Goal: Check status: Check status

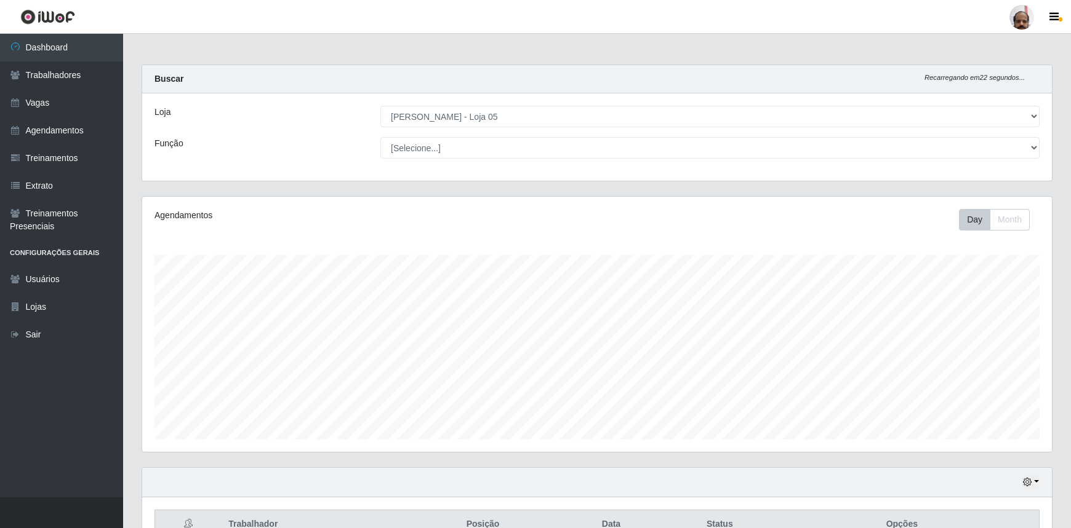
select select "252"
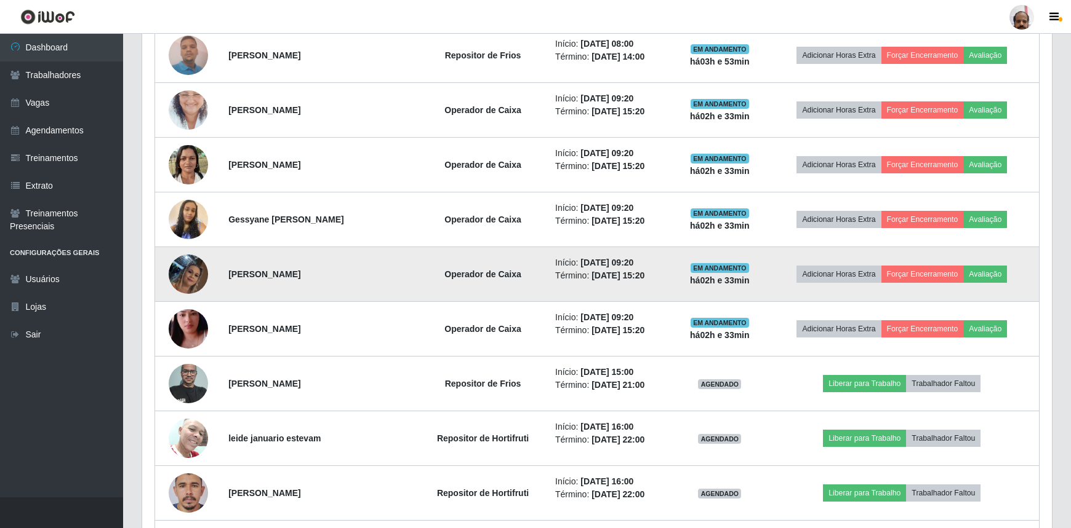
scroll to position [255, 909]
click at [189, 272] on img at bounding box center [188, 274] width 39 height 70
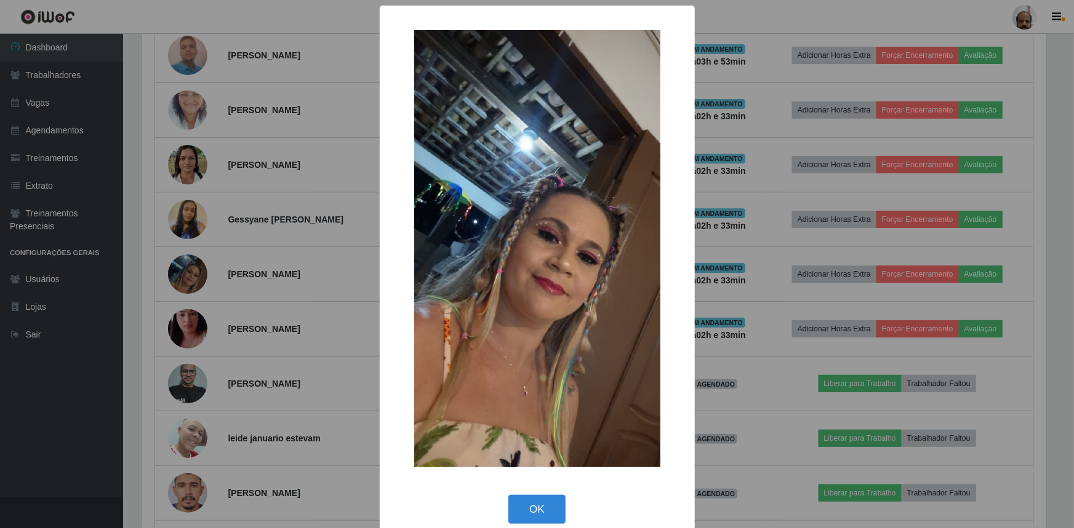
click at [752, 308] on div "× OK Cancel" at bounding box center [537, 264] width 1074 height 528
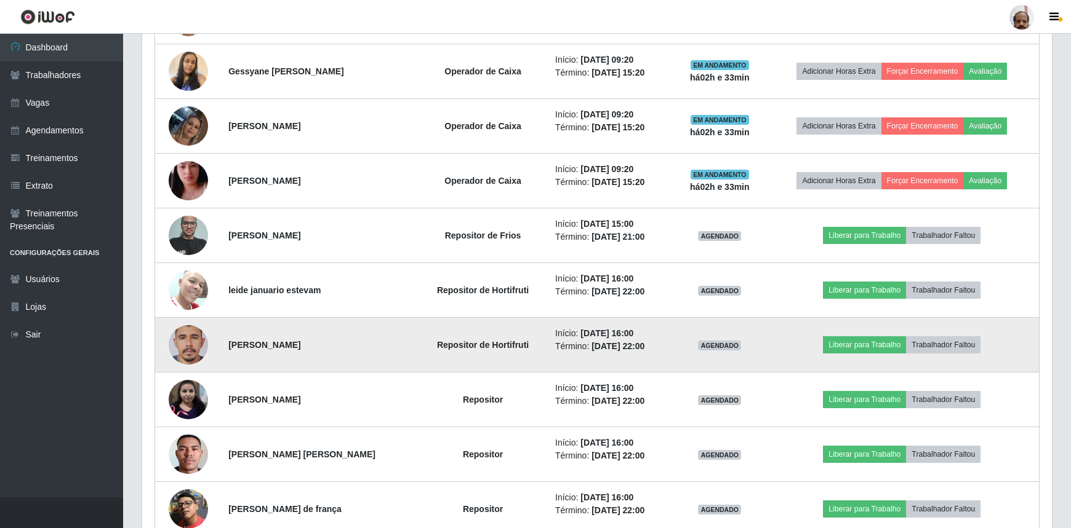
scroll to position [1063, 0]
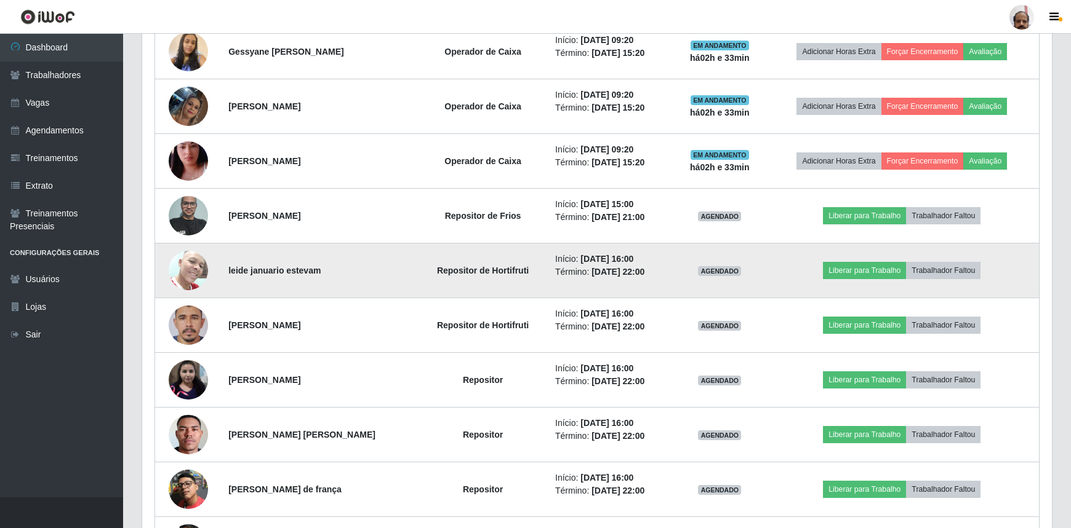
click at [197, 276] on img at bounding box center [188, 270] width 39 height 52
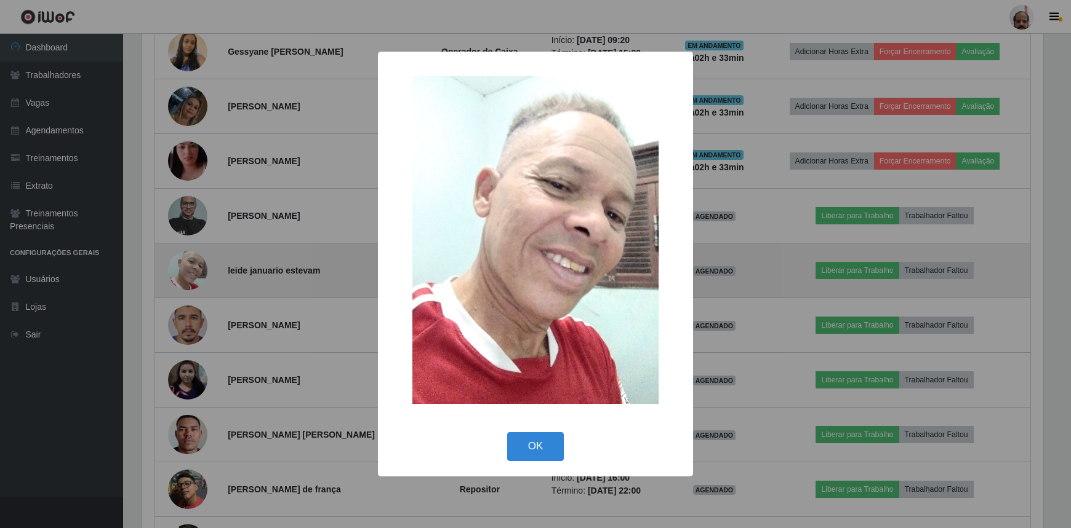
scroll to position [255, 904]
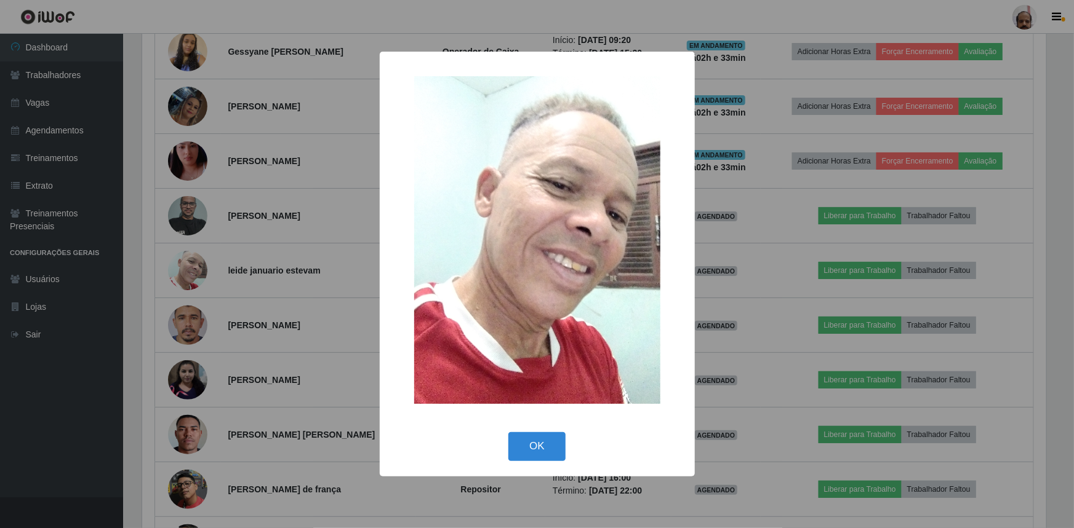
click at [737, 316] on div "× OK Cancel" at bounding box center [537, 264] width 1074 height 528
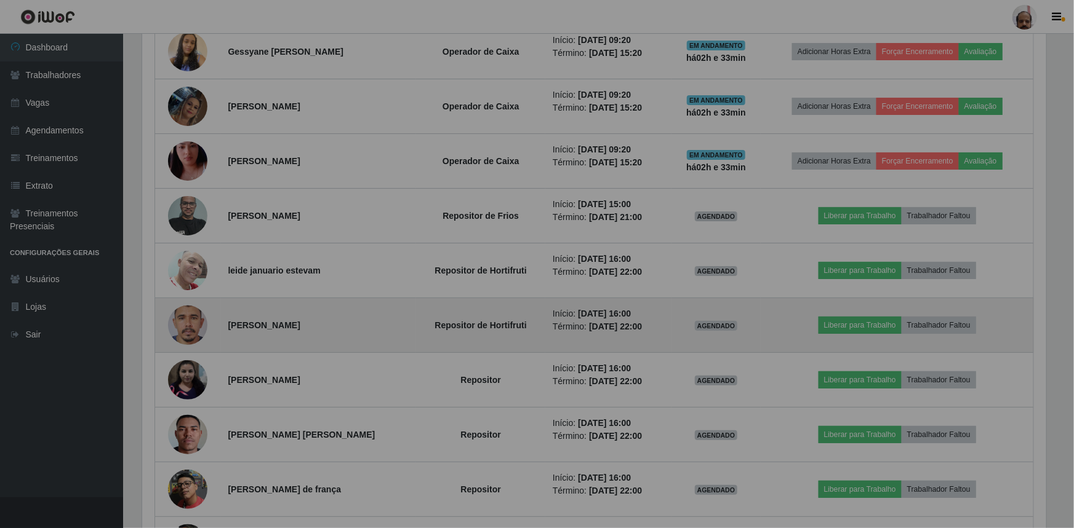
scroll to position [255, 909]
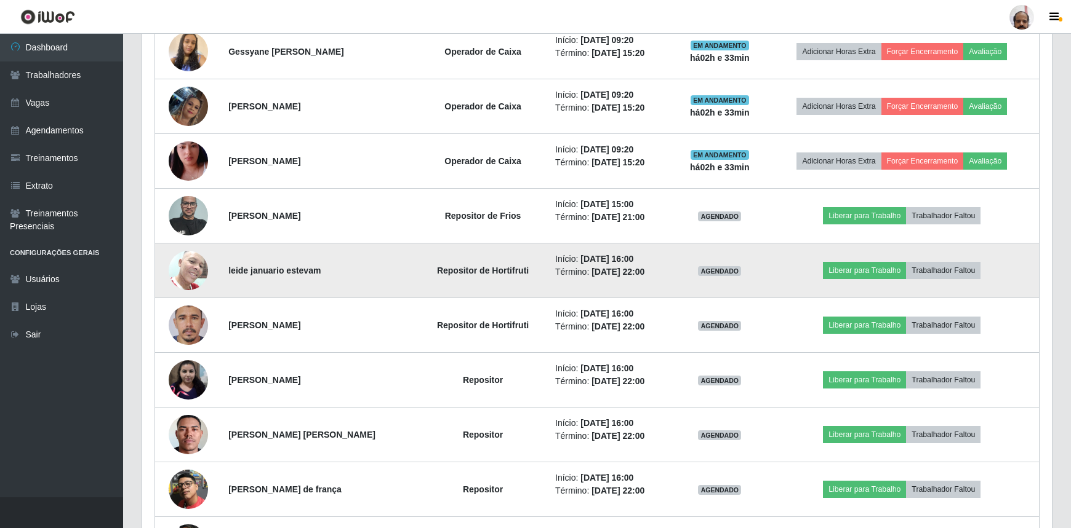
click at [188, 281] on img at bounding box center [188, 270] width 39 height 52
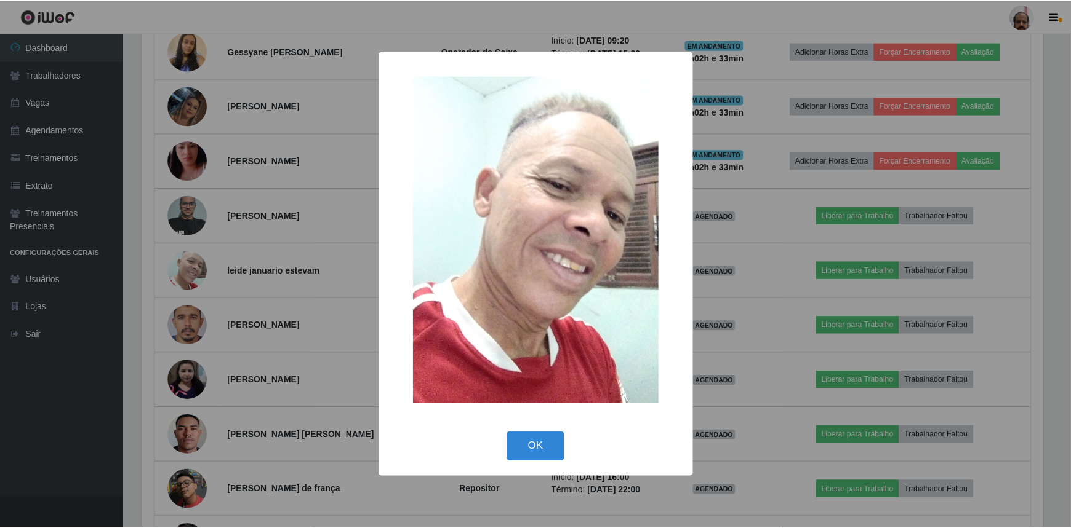
scroll to position [255, 904]
click at [741, 334] on div "× OK Cancel" at bounding box center [537, 264] width 1074 height 528
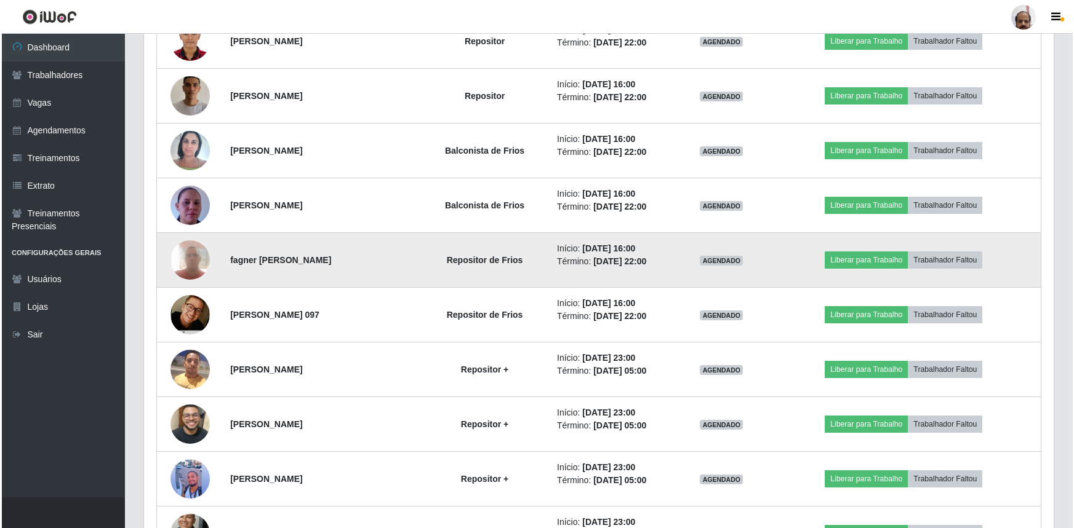
scroll to position [1510, 0]
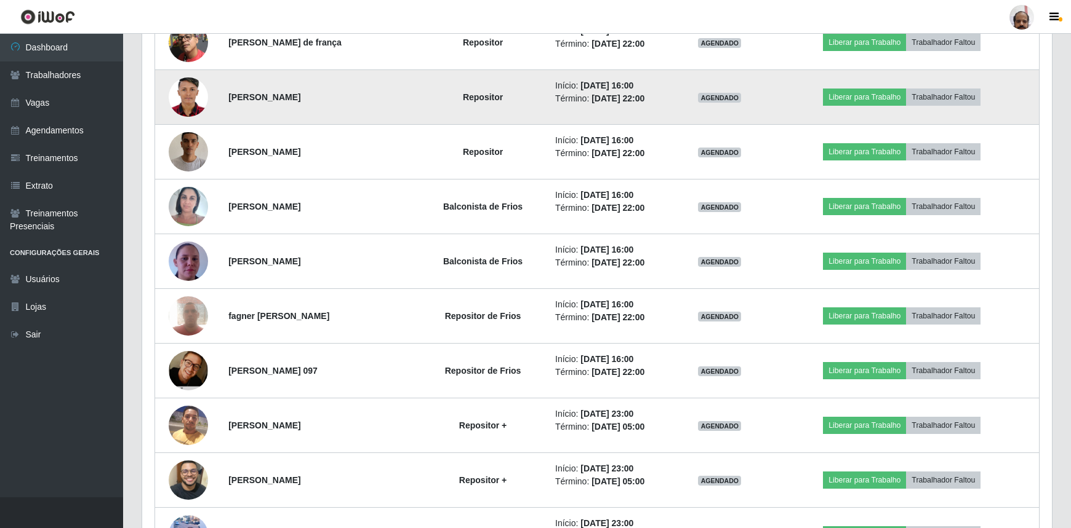
click at [186, 92] on img at bounding box center [188, 97] width 39 height 55
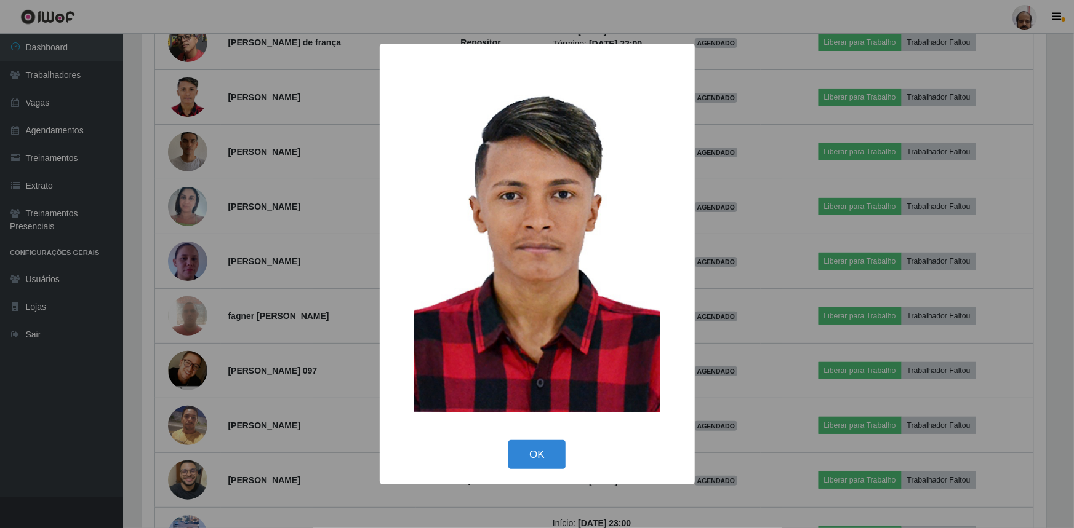
click at [790, 306] on div "× OK Cancel" at bounding box center [537, 264] width 1074 height 528
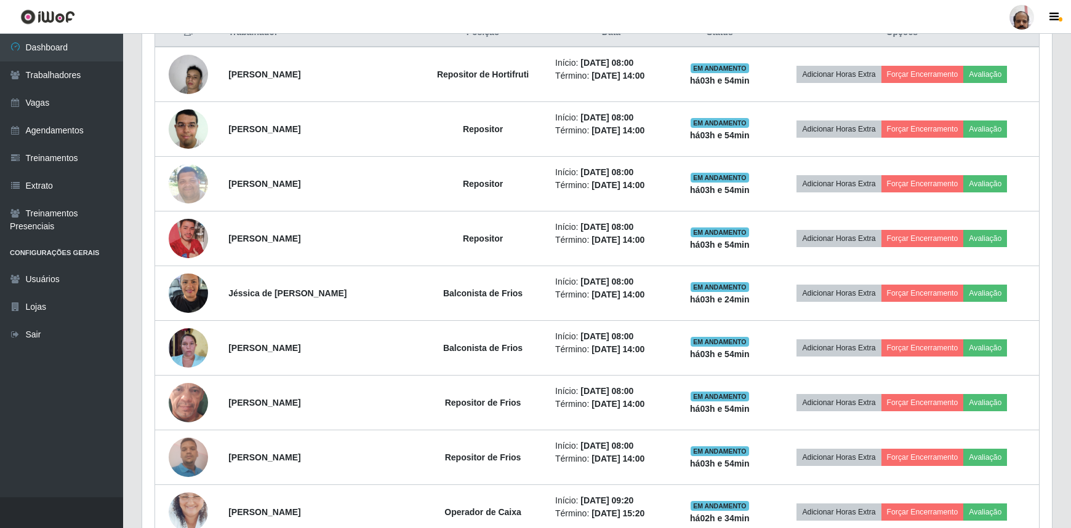
scroll to position [308, 0]
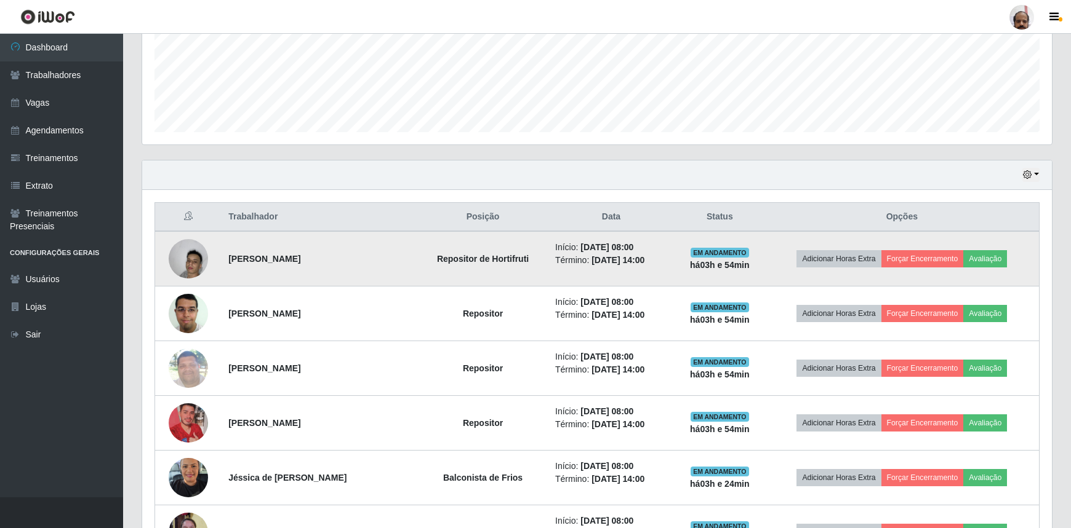
click at [195, 255] on img at bounding box center [188, 259] width 39 height 52
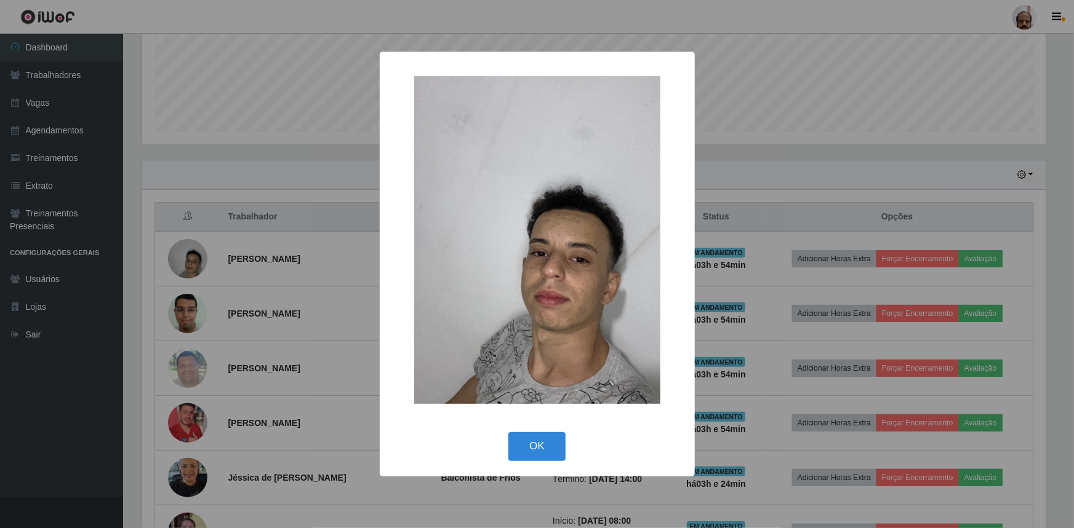
drag, startPoint x: 742, startPoint y: 346, endPoint x: 738, endPoint y: 351, distance: 6.5
click at [741, 346] on div "× OK Cancel" at bounding box center [537, 264] width 1074 height 528
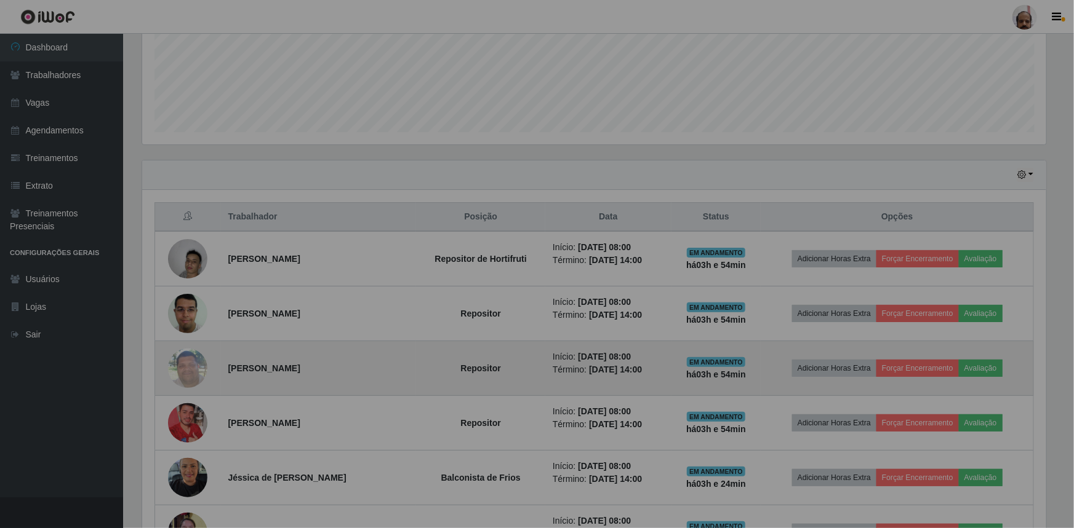
scroll to position [255, 909]
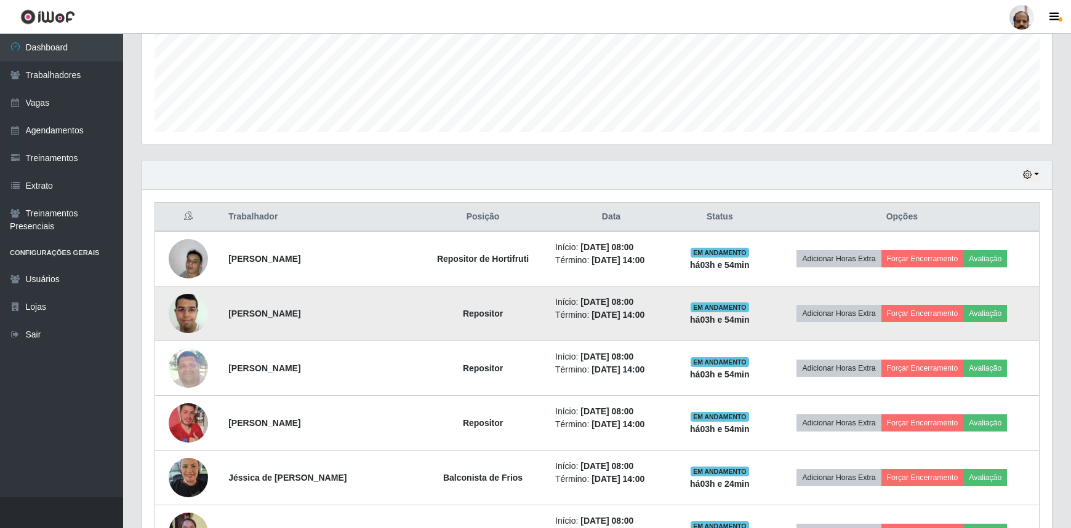
click at [187, 305] on img at bounding box center [188, 313] width 39 height 52
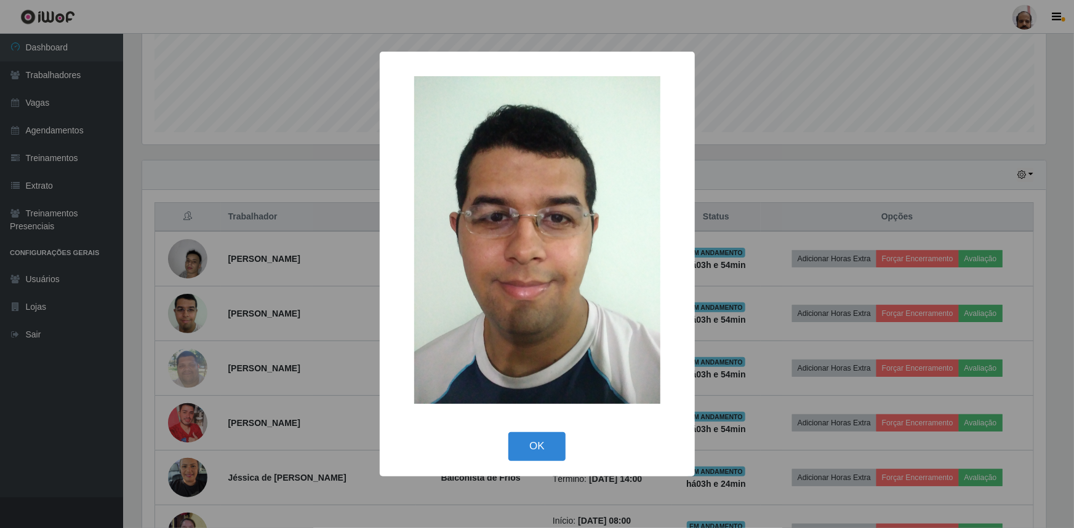
click at [836, 253] on div "× OK Cancel" at bounding box center [537, 264] width 1074 height 528
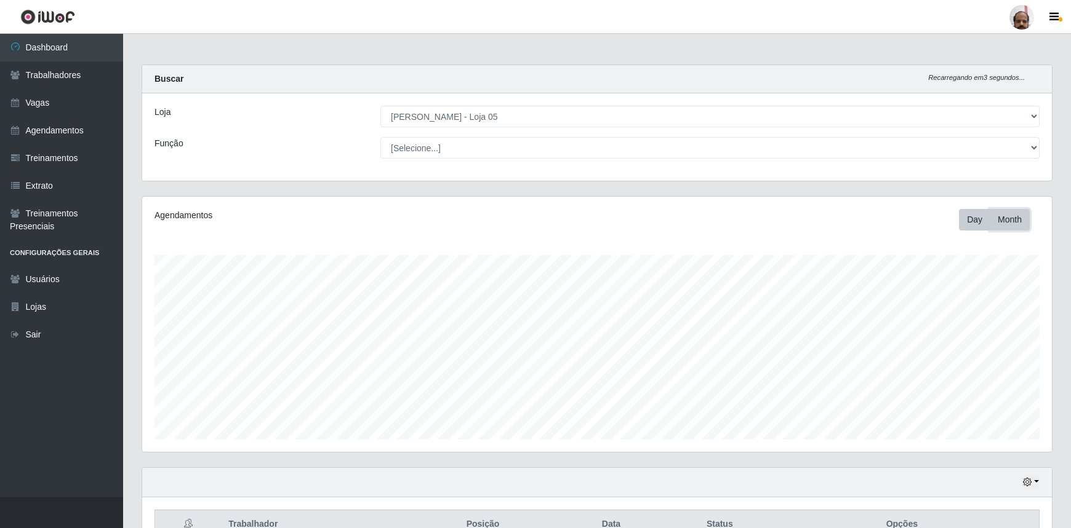
click at [1009, 219] on button "Month" at bounding box center [1009, 220] width 40 height 22
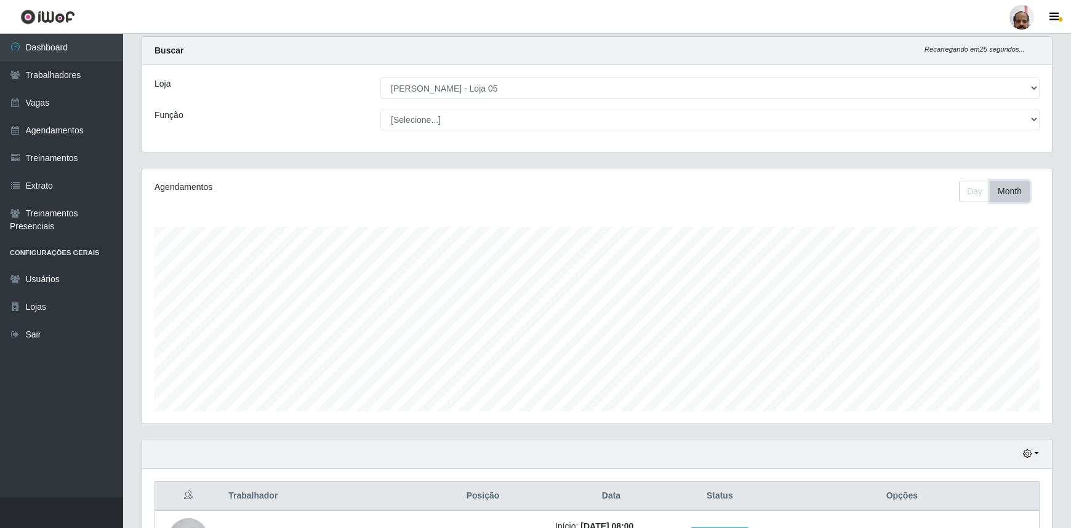
click at [1010, 197] on button "Month" at bounding box center [1009, 192] width 40 height 22
click at [979, 195] on button "Day" at bounding box center [974, 192] width 31 height 22
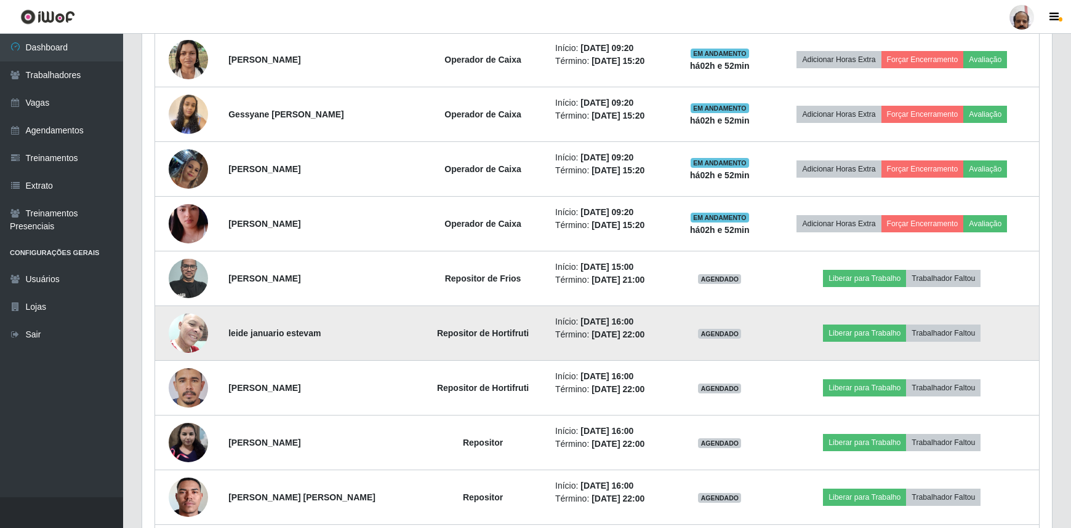
scroll to position [1035, 0]
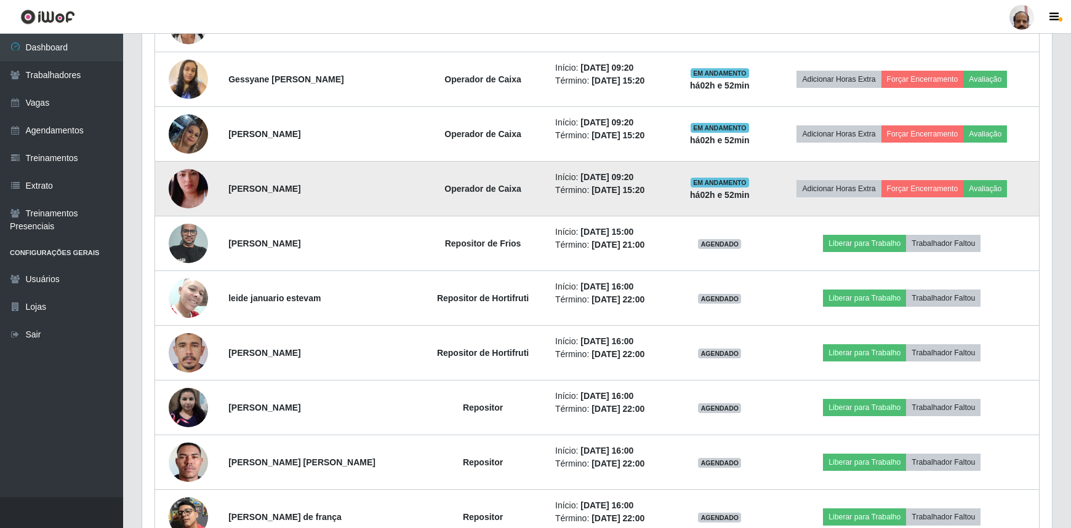
click at [176, 185] on img at bounding box center [188, 189] width 39 height 70
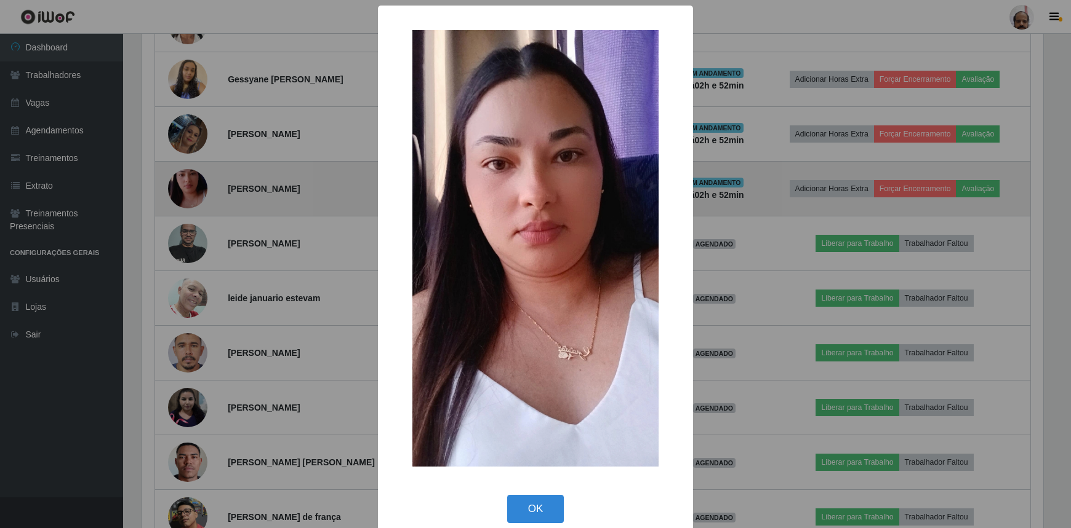
scroll to position [255, 904]
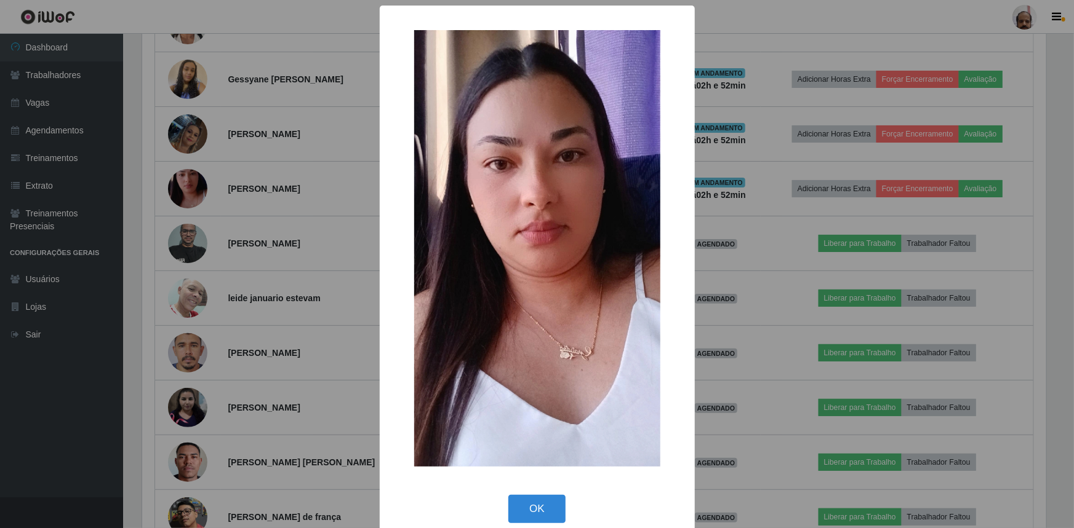
click at [300, 212] on div "× OK Cancel" at bounding box center [537, 264] width 1074 height 528
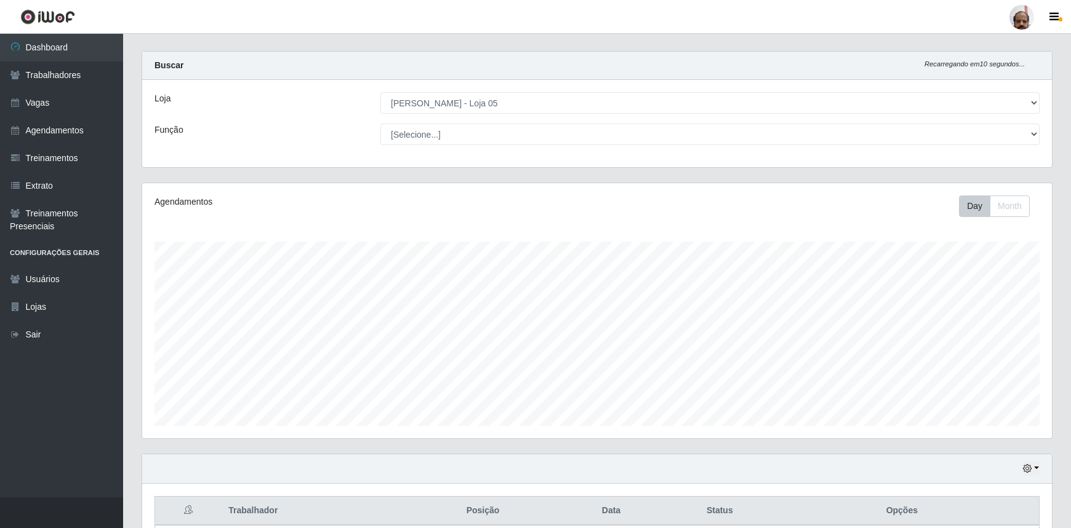
scroll to position [0, 0]
